Goal: Information Seeking & Learning: Learn about a topic

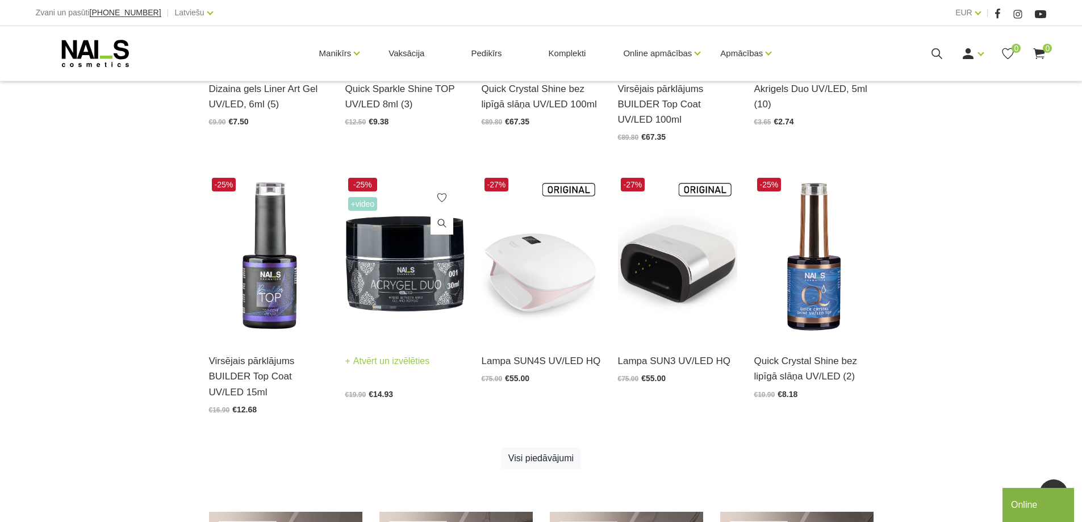
scroll to position [511, 0]
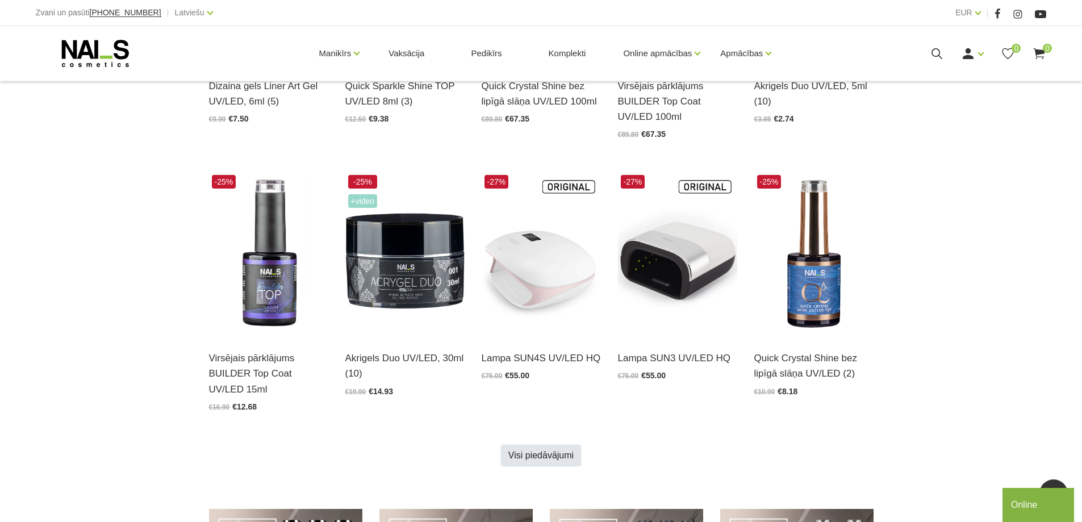
click at [529, 458] on link "Visi piedāvājumi" at bounding box center [541, 456] width 80 height 22
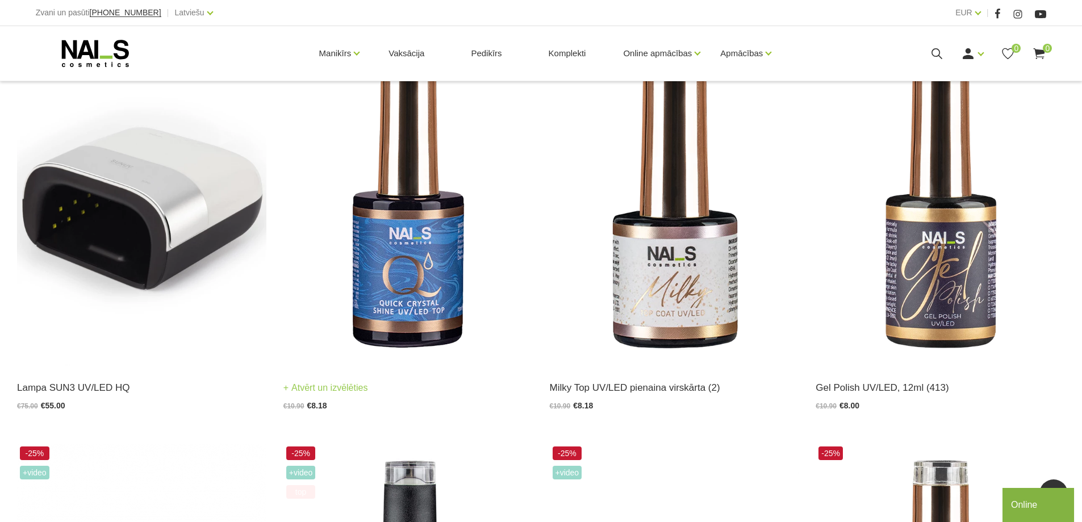
scroll to position [1136, 0]
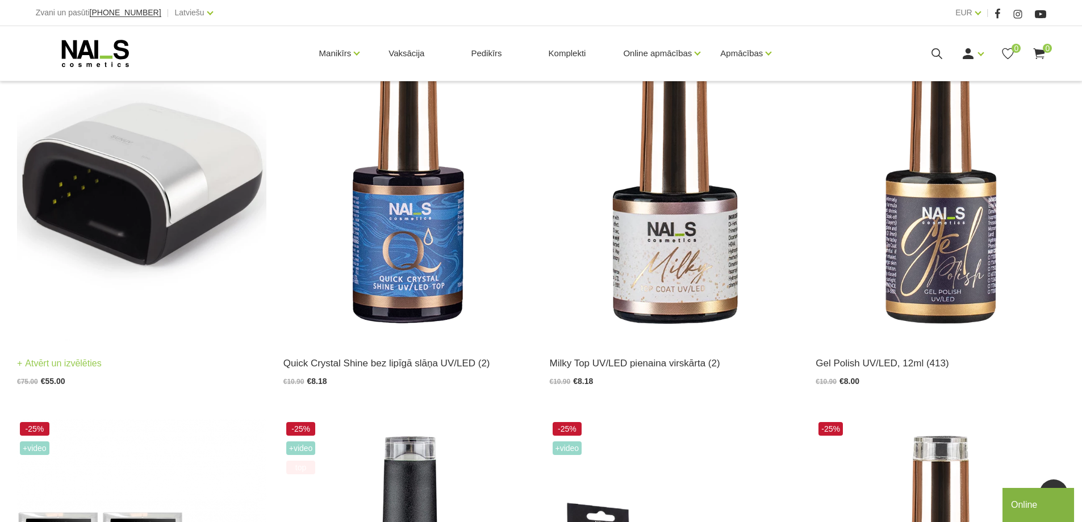
click at [151, 223] on img at bounding box center [141, 170] width 249 height 343
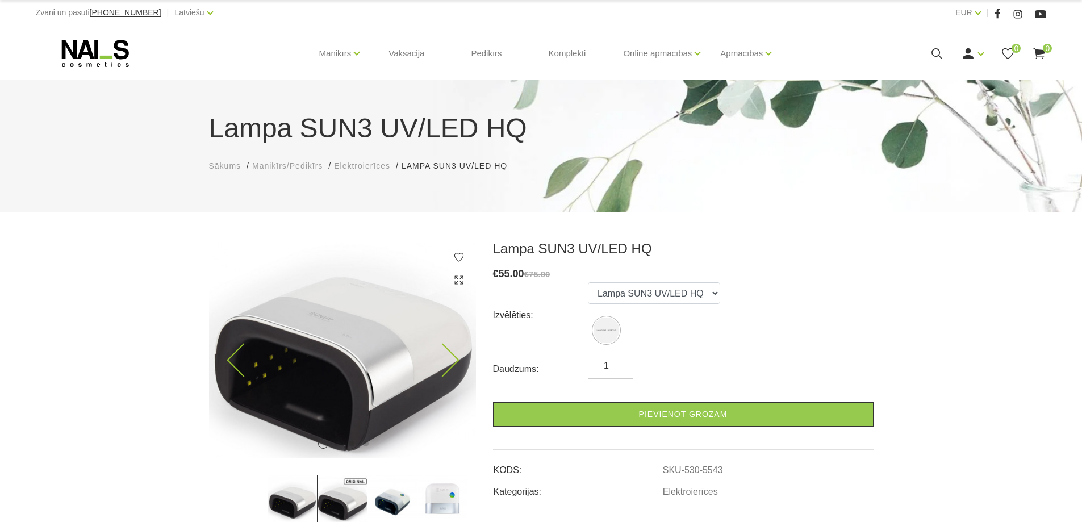
click at [453, 361] on icon at bounding box center [443, 361] width 34 height 34
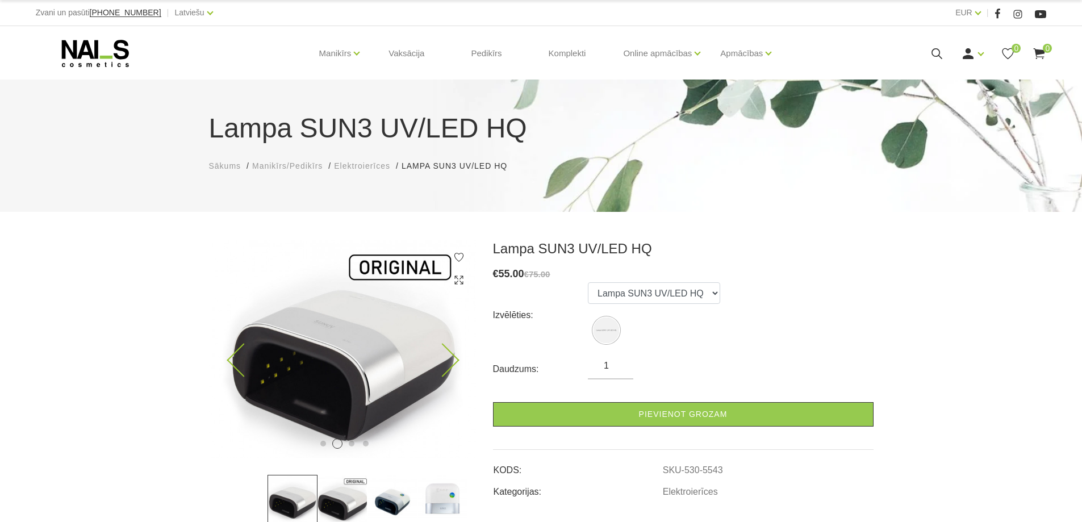
click at [453, 361] on icon at bounding box center [443, 361] width 34 height 34
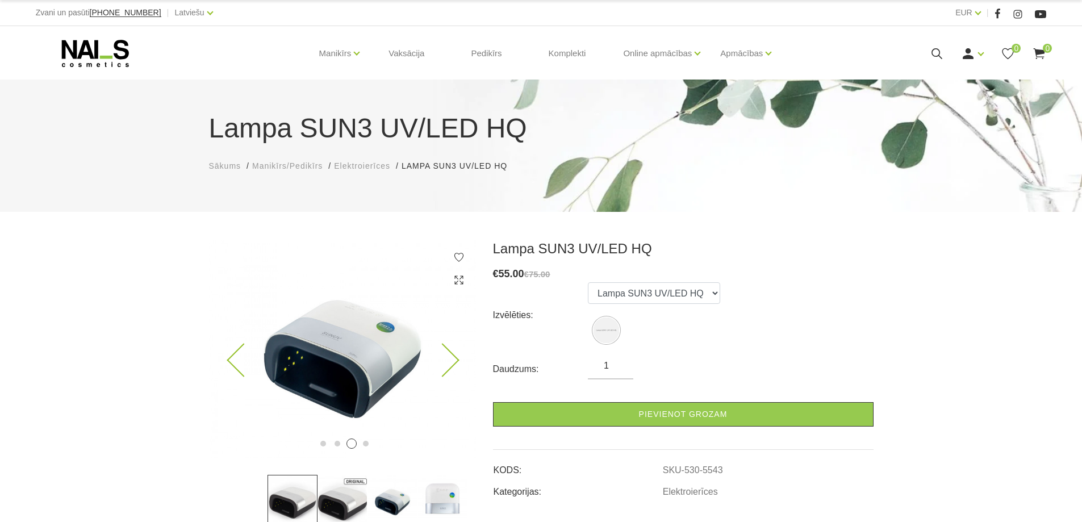
click at [453, 361] on icon at bounding box center [443, 361] width 34 height 34
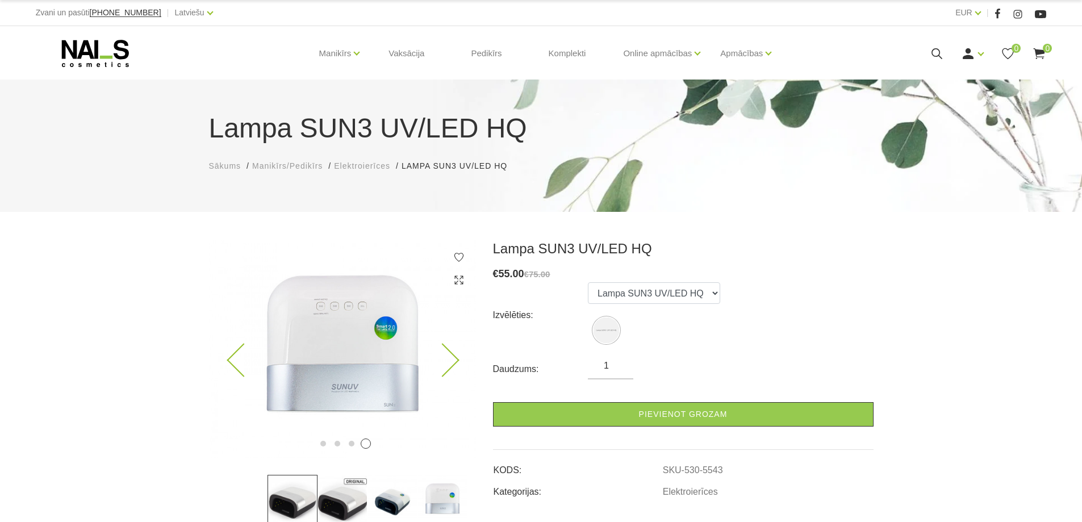
click at [453, 361] on icon at bounding box center [443, 361] width 34 height 34
click at [452, 356] on icon at bounding box center [443, 361] width 34 height 34
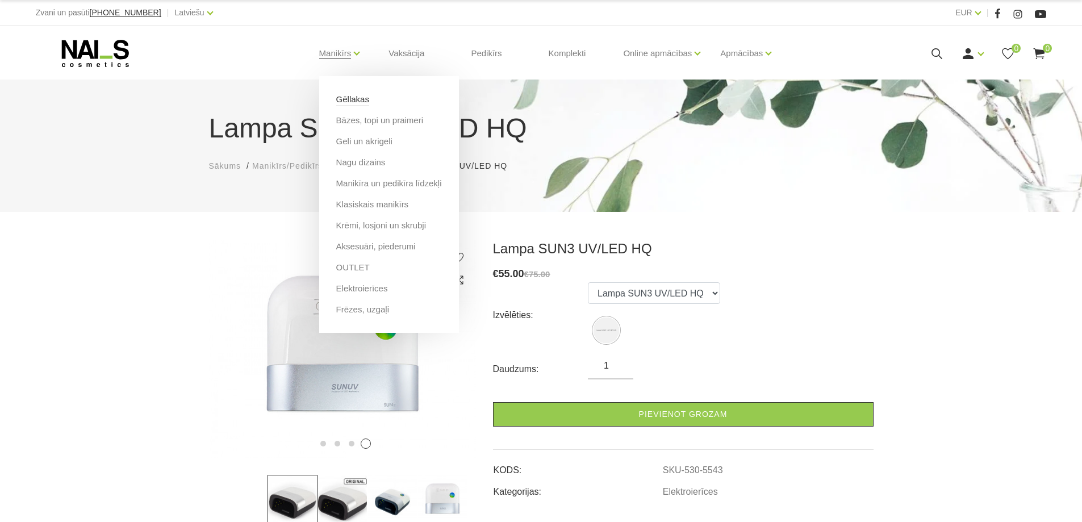
click at [338, 99] on link "Gēllakas" at bounding box center [352, 99] width 33 height 12
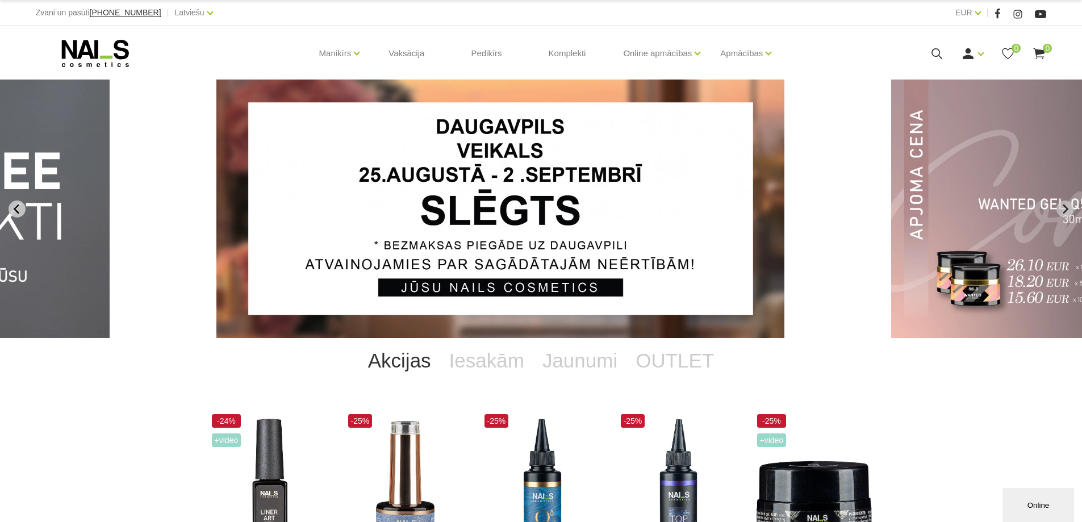
click at [20, 210] on icon "Previous slide" at bounding box center [17, 209] width 10 height 10
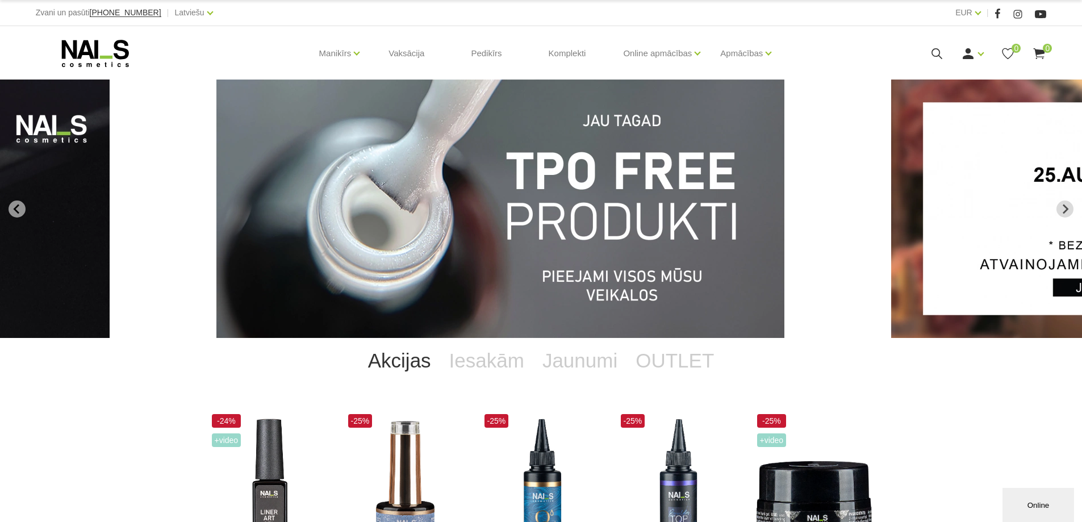
click at [418, 189] on img "1 of 12" at bounding box center [500, 209] width 568 height 259
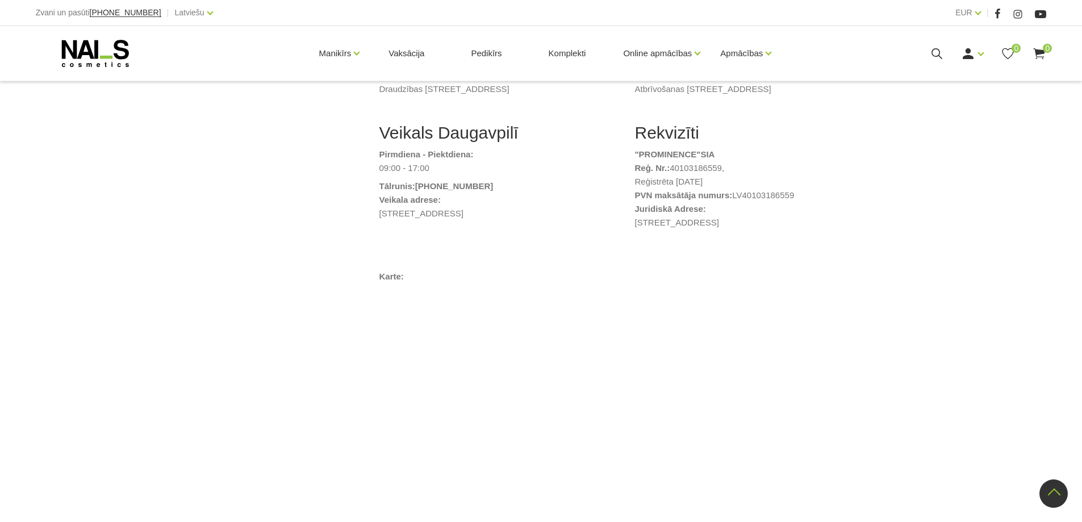
scroll to position [341, 0]
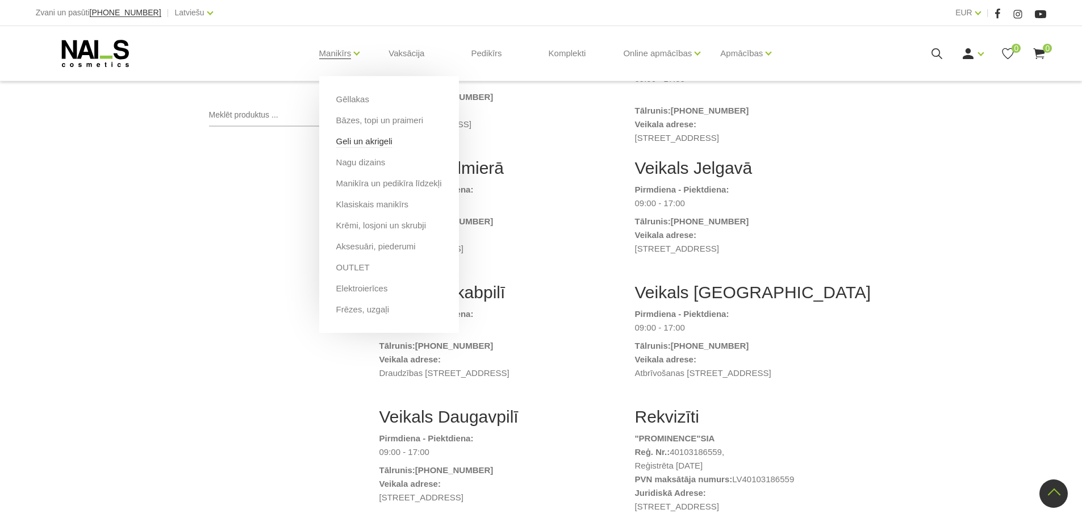
click at [349, 142] on link "Geli un akrigeli" at bounding box center [364, 141] width 56 height 12
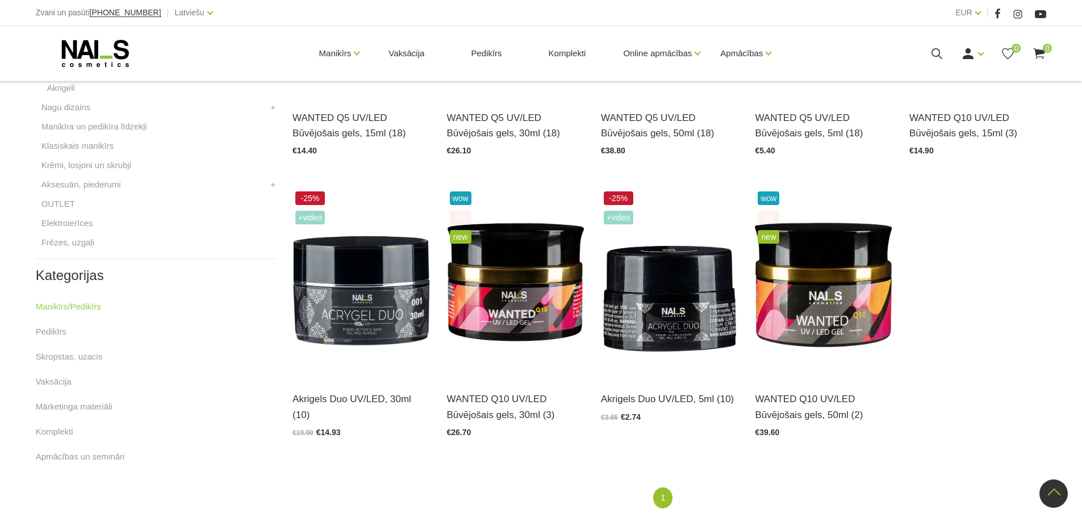
scroll to position [443, 0]
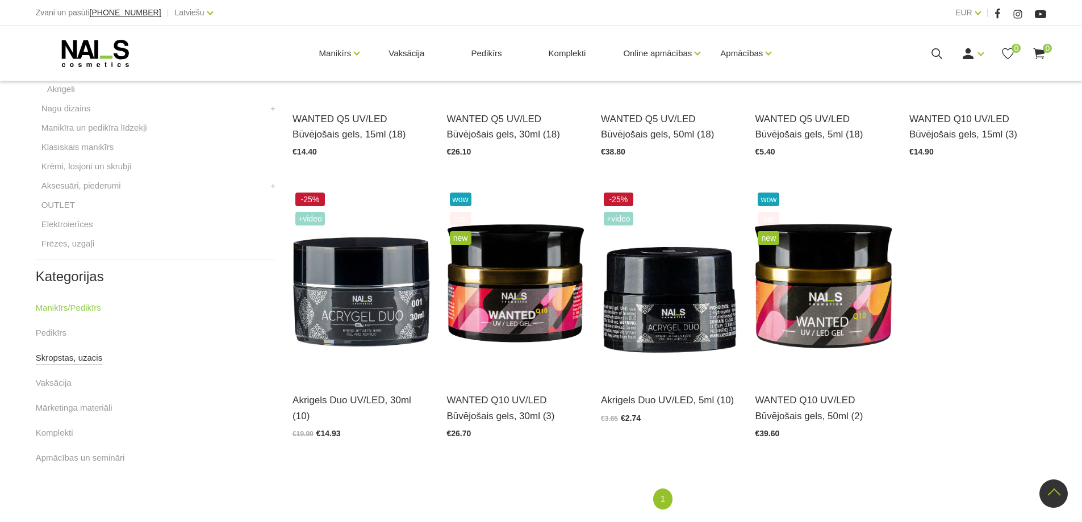
click at [66, 359] on link "Skropstas, uzacis" at bounding box center [69, 358] width 67 height 14
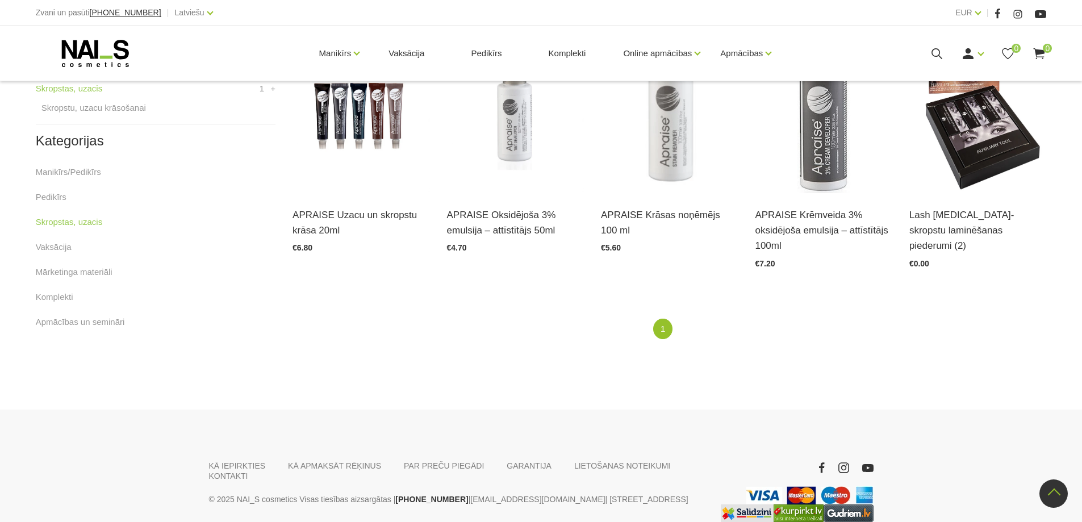
scroll to position [234, 0]
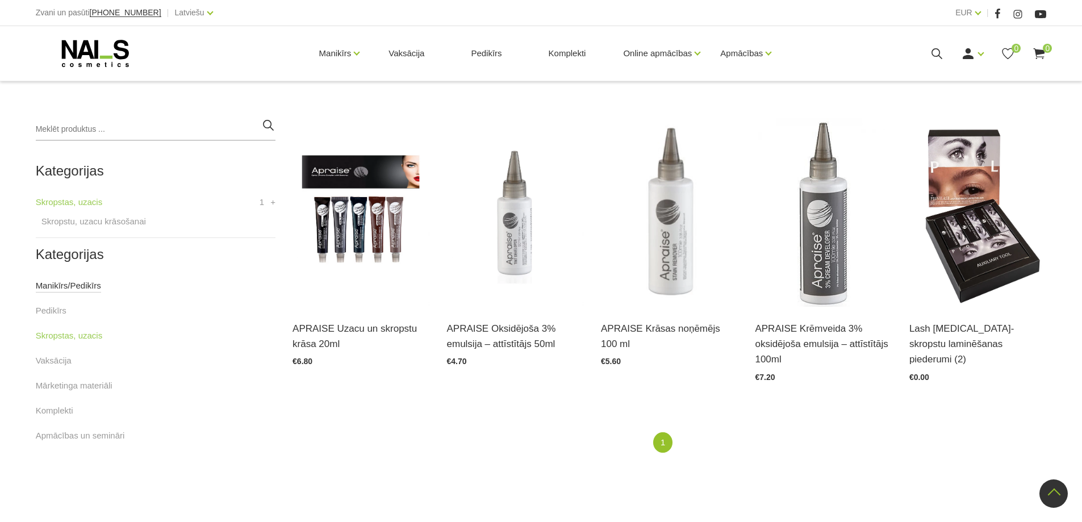
click at [68, 283] on link "Manikīrs/Pedikīrs" at bounding box center [68, 286] width 65 height 14
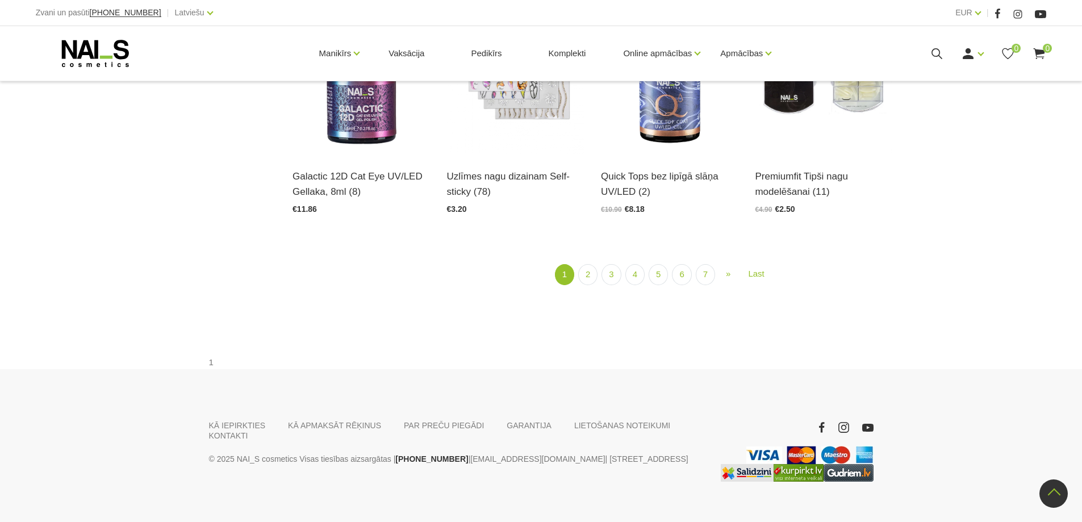
scroll to position [1557, 0]
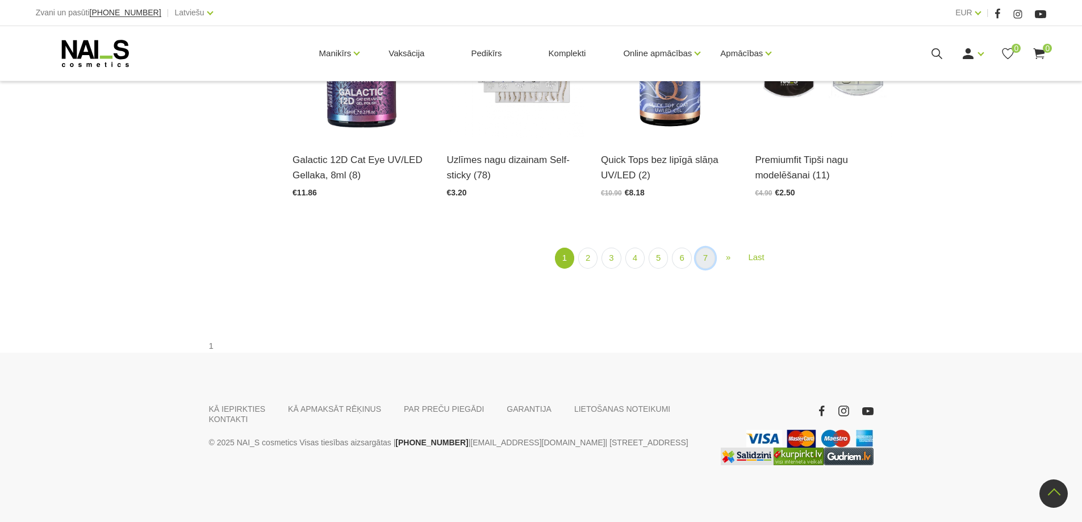
click at [707, 256] on link "7" at bounding box center [705, 258] width 19 height 21
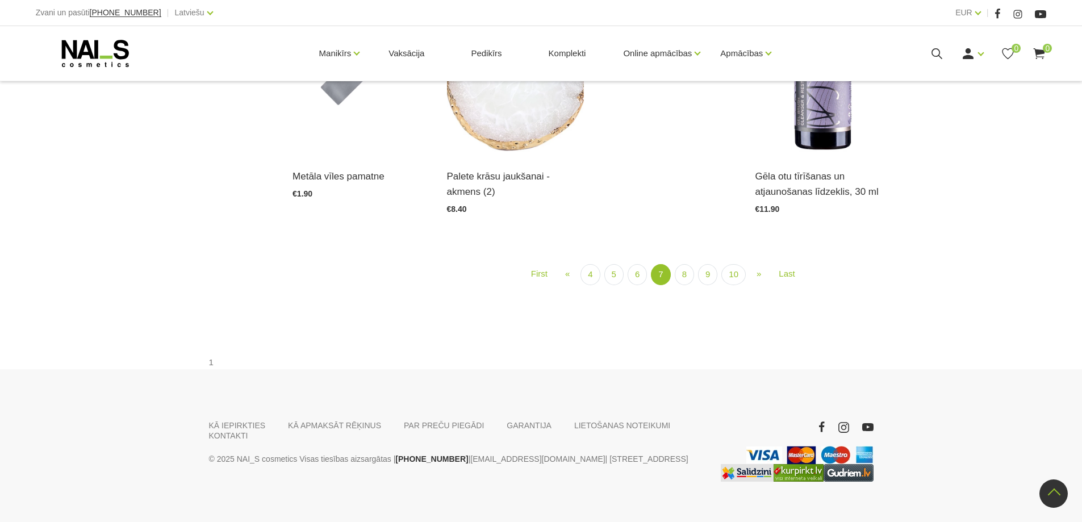
scroll to position [1326, 0]
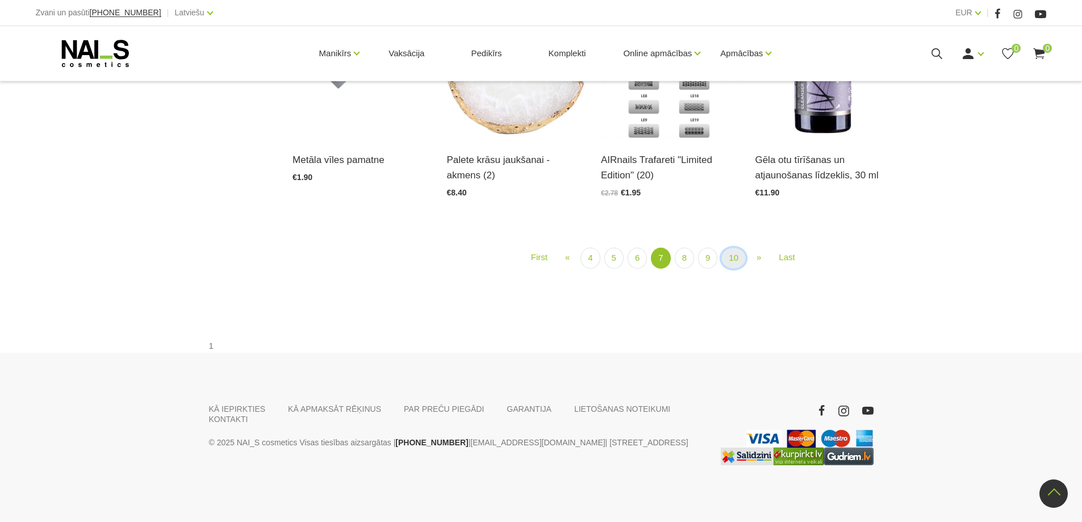
click at [733, 269] on link "10" at bounding box center [734, 258] width 24 height 21
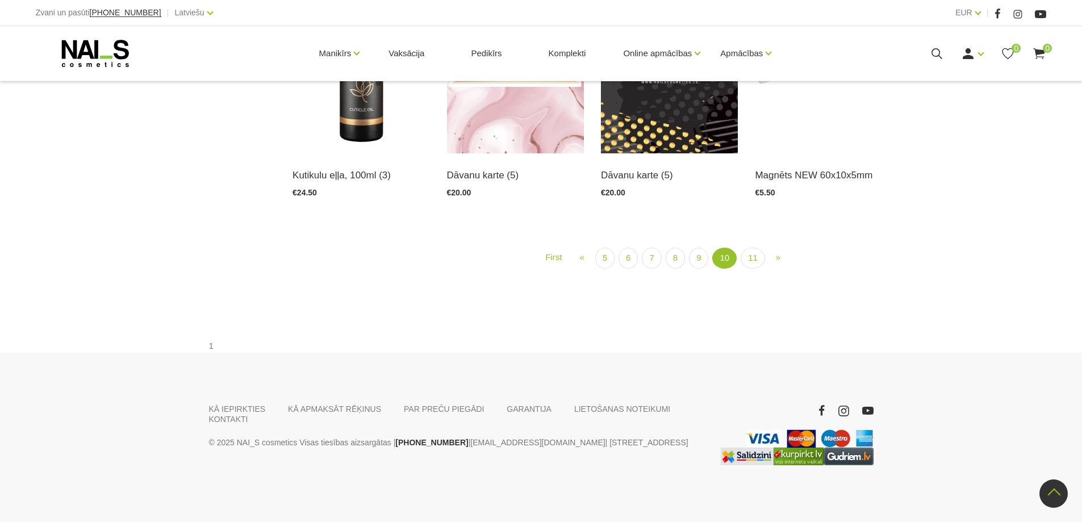
scroll to position [1326, 0]
click at [607, 269] on link "5" at bounding box center [604, 258] width 19 height 21
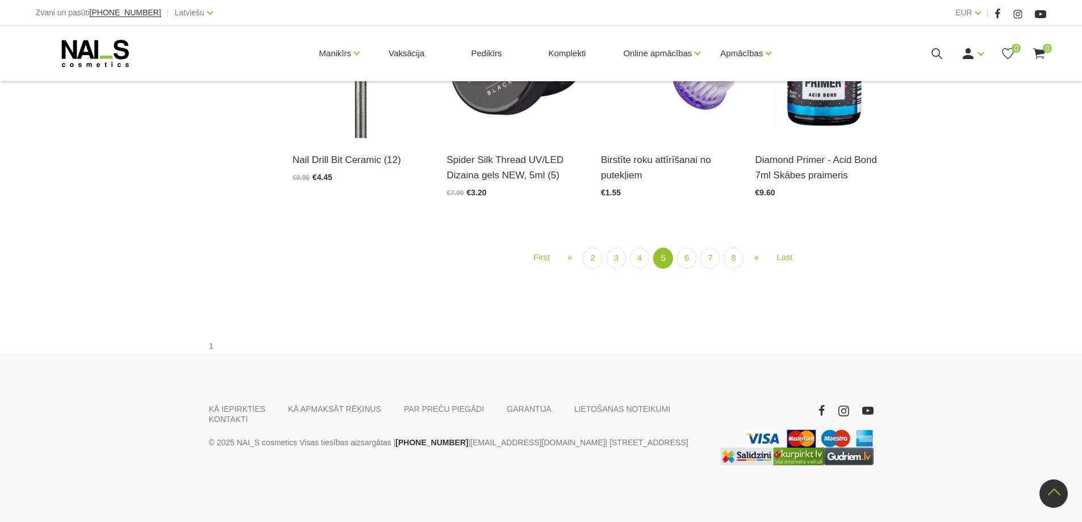
scroll to position [1496, 0]
click at [614, 269] on link "3" at bounding box center [616, 258] width 19 height 21
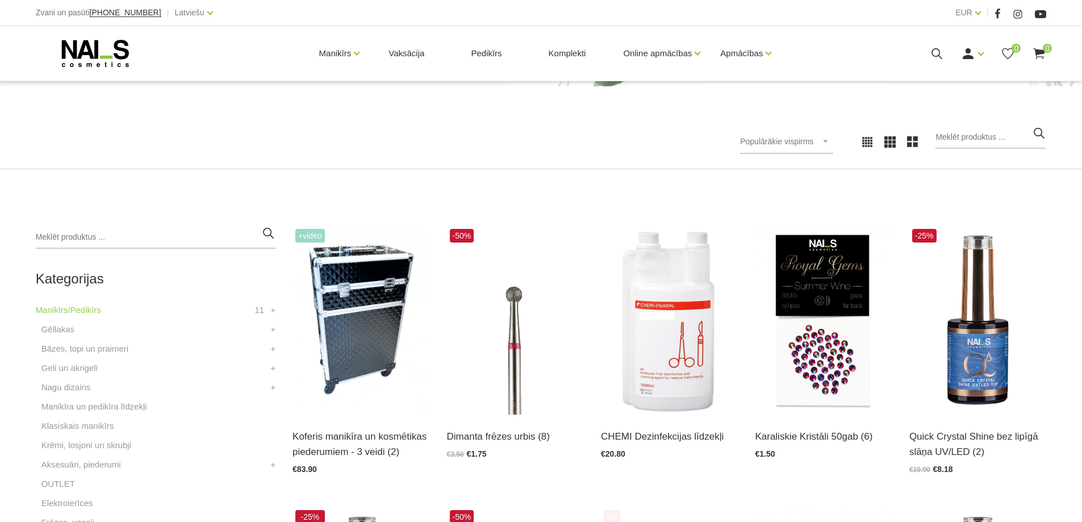
scroll to position [132, 0]
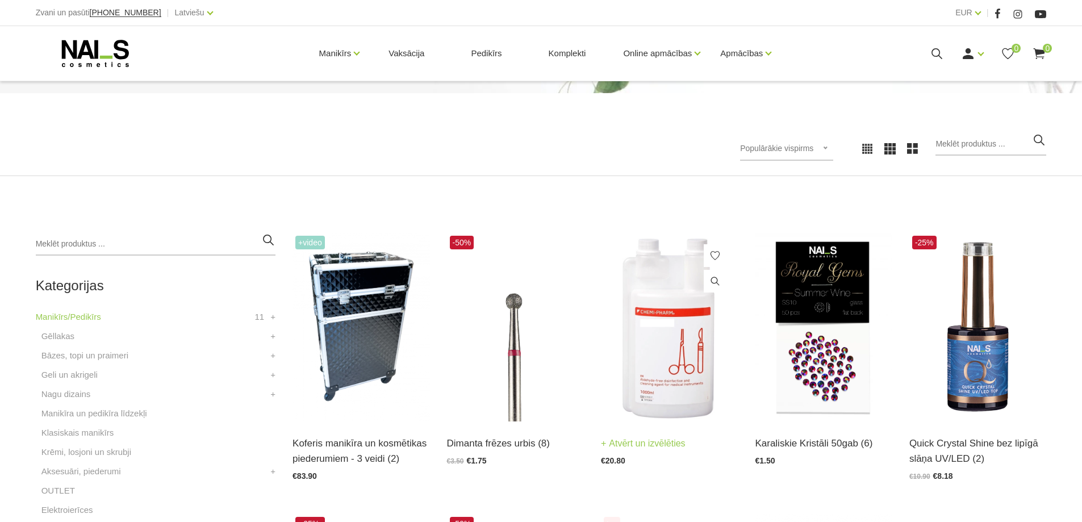
click at [636, 357] on img at bounding box center [669, 327] width 137 height 189
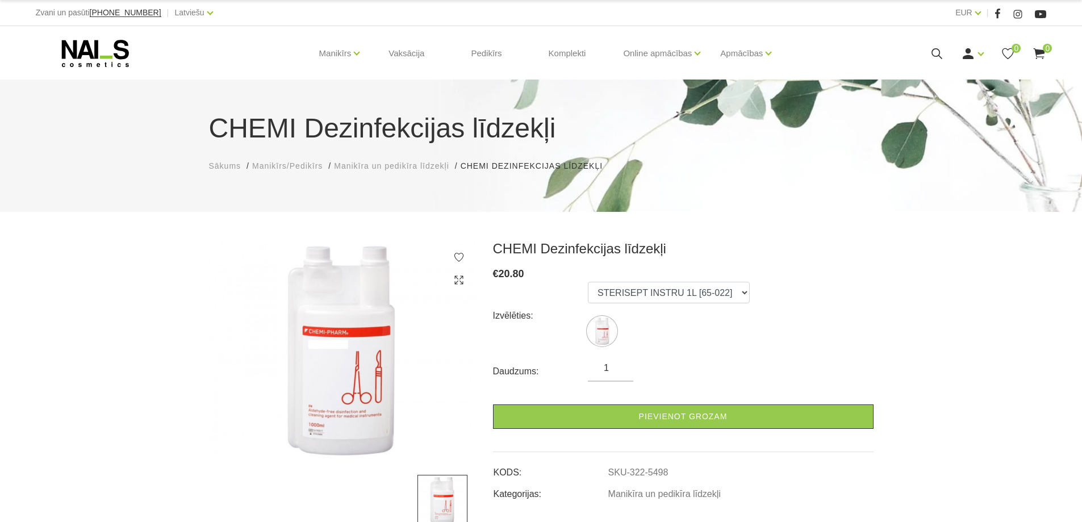
click at [935, 56] on use at bounding box center [937, 53] width 11 height 11
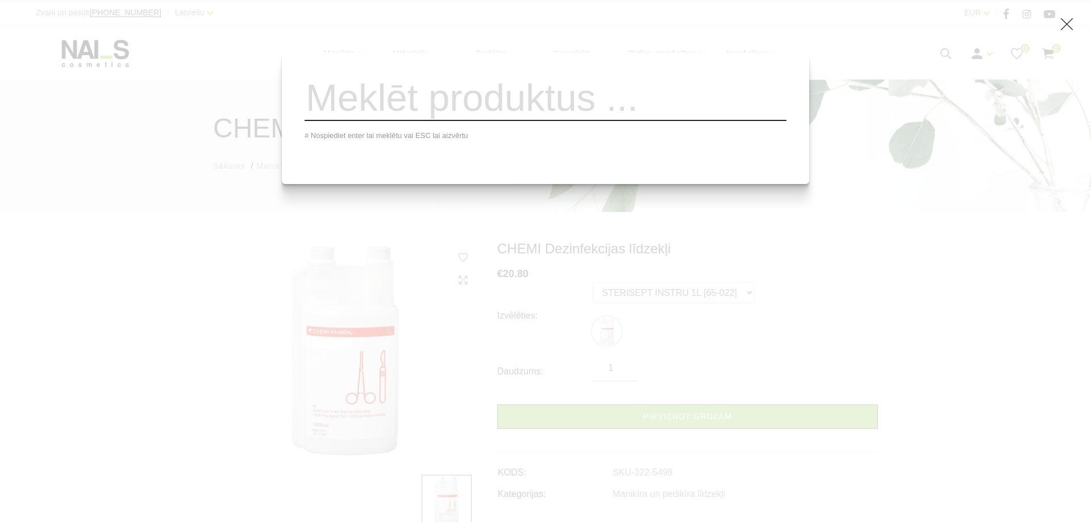
click at [405, 107] on input "search" at bounding box center [546, 98] width 482 height 46
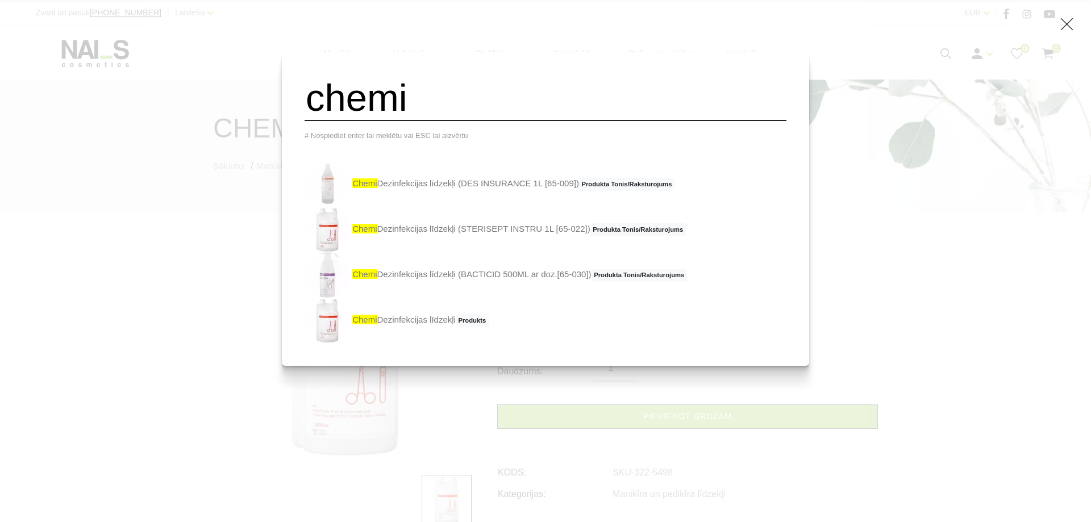
type input "chemi"
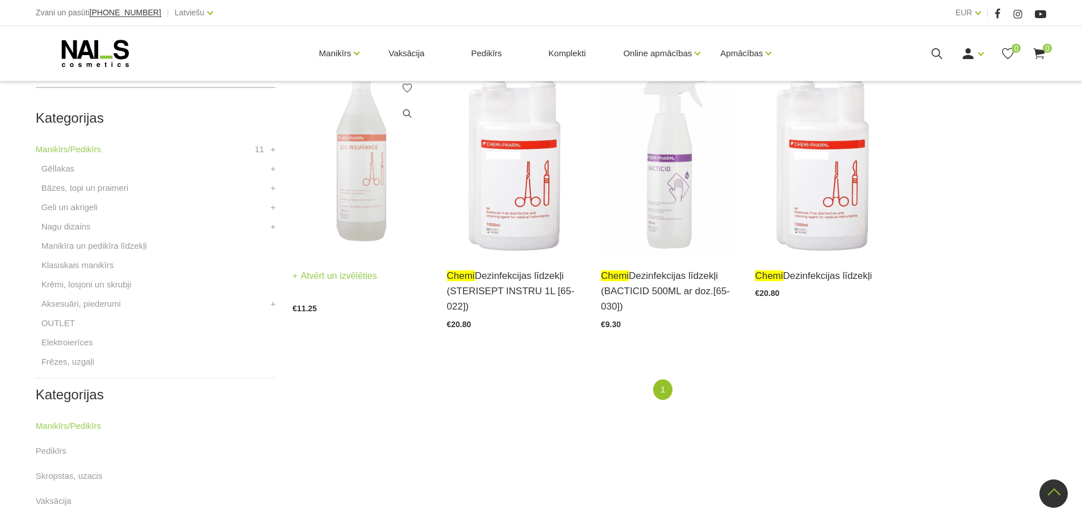
scroll to position [398, 0]
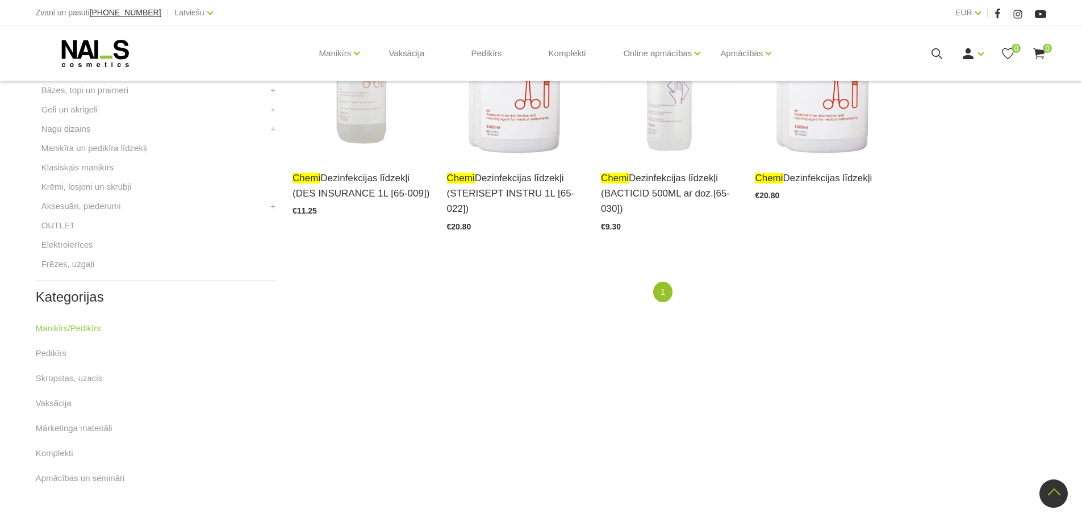
click at [112, 53] on icon at bounding box center [95, 53] width 119 height 28
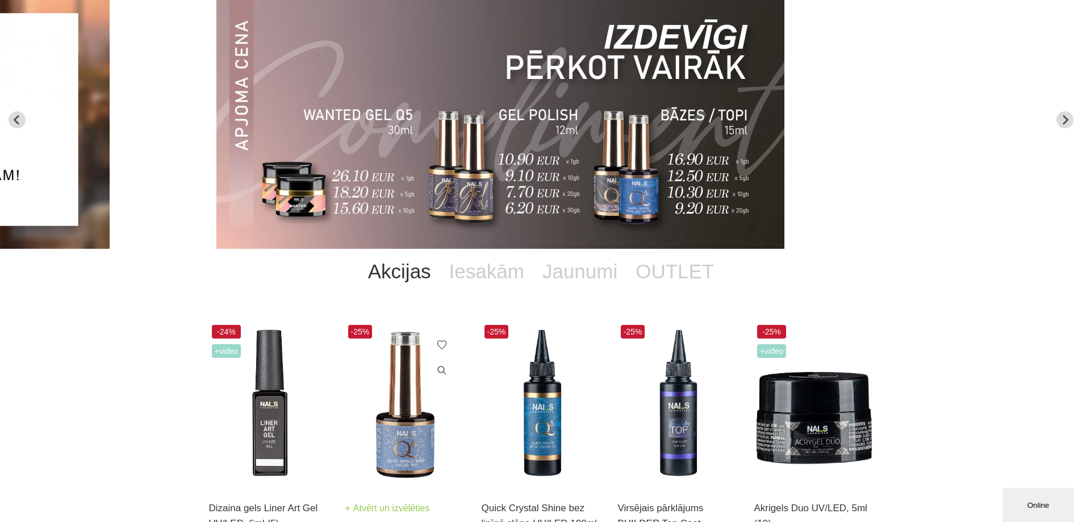
scroll to position [284, 0]
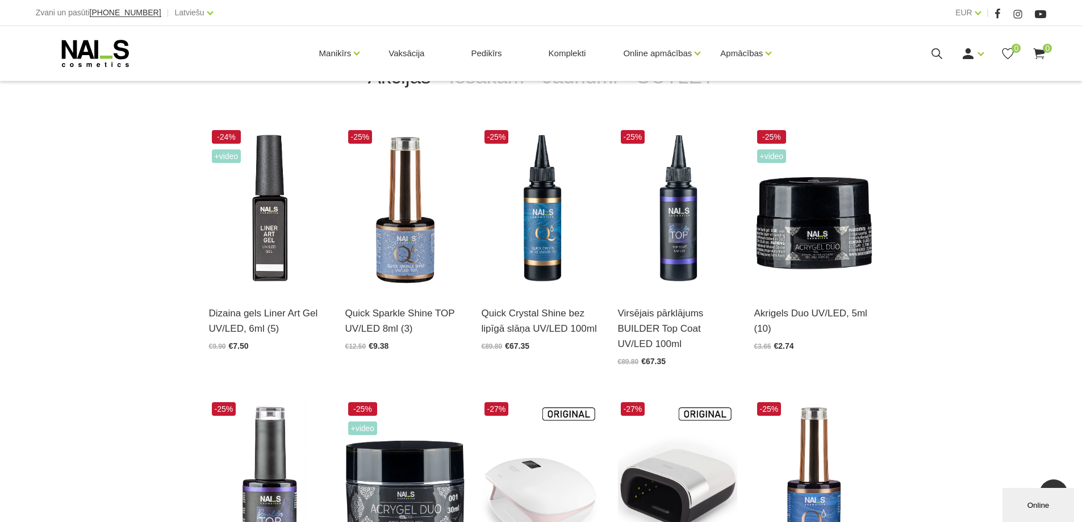
click at [1020, 504] on div "Online" at bounding box center [1038, 505] width 55 height 9
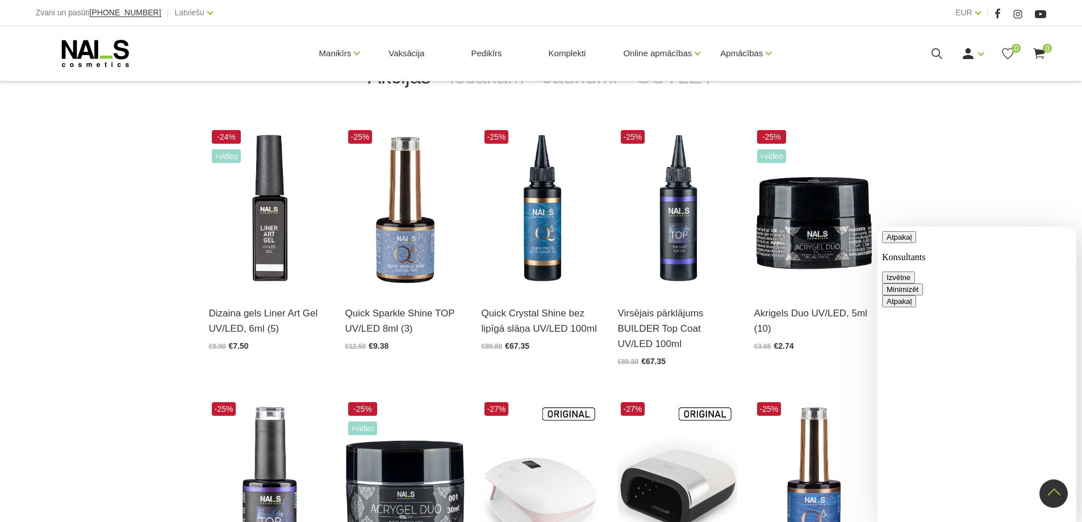
click at [923, 284] on button "Minimizēt" at bounding box center [902, 290] width 41 height 12
